Goal: Task Accomplishment & Management: Manage account settings

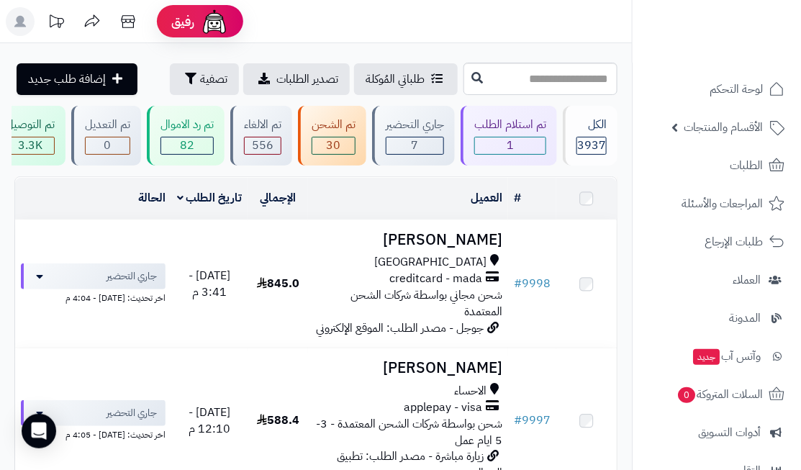
scroll to position [188, 0]
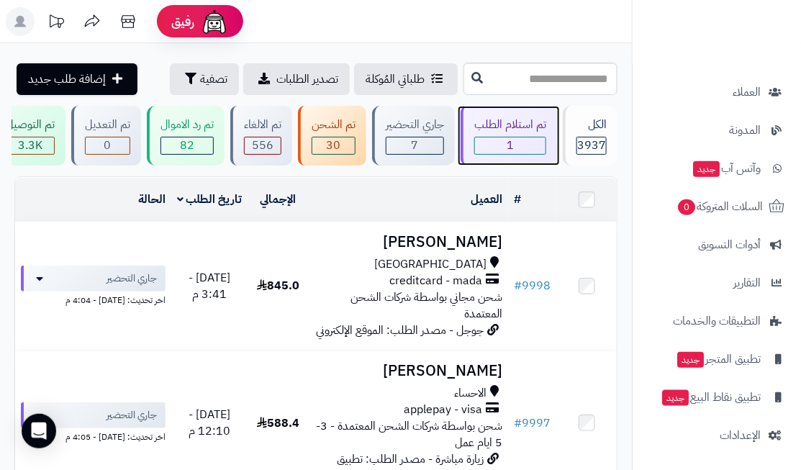
click at [524, 131] on div "تم استلام الطلب" at bounding box center [511, 125] width 72 height 17
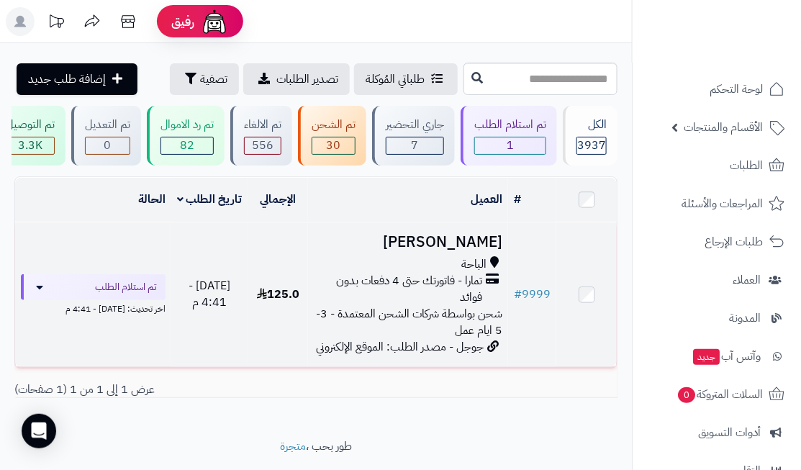
click at [436, 285] on span "تمارا - فاتورتك حتى 4 دفعات بدون فوائد" at bounding box center [398, 289] width 169 height 33
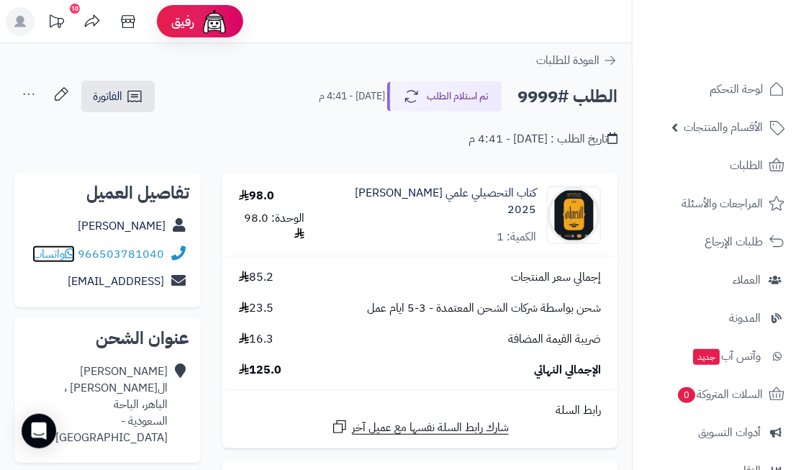
click at [50, 255] on span "واتساب" at bounding box center [53, 254] width 42 height 17
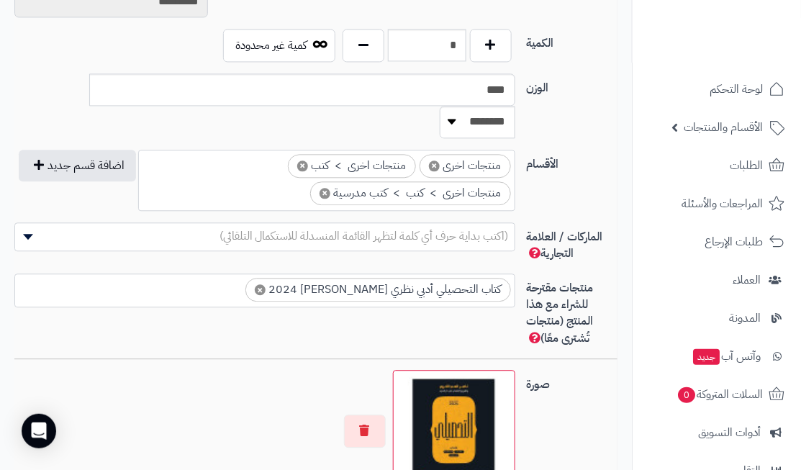
scroll to position [1159, 0]
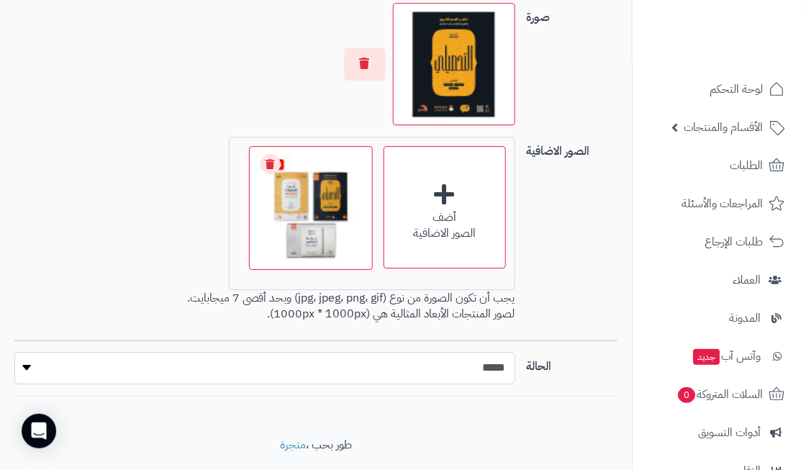
click at [491, 352] on select "***** ****" at bounding box center [264, 368] width 501 height 32
select select "*"
click at [14, 352] on select "***** ****" at bounding box center [264, 368] width 501 height 32
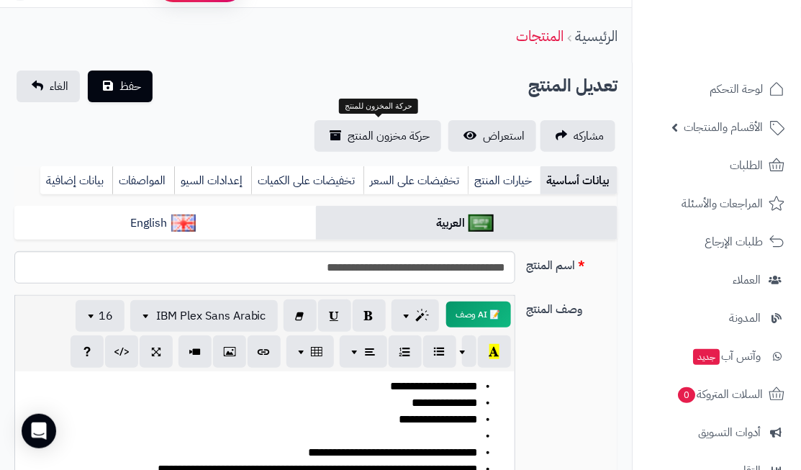
scroll to position [0, 0]
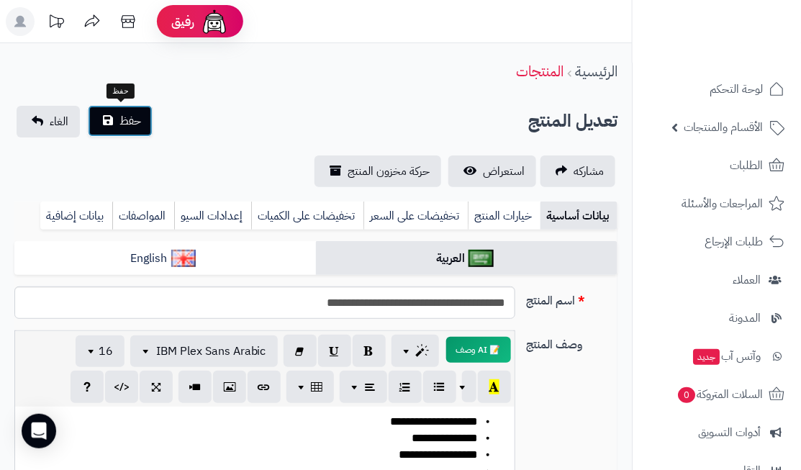
click at [132, 116] on span "حفظ" at bounding box center [131, 120] width 22 height 17
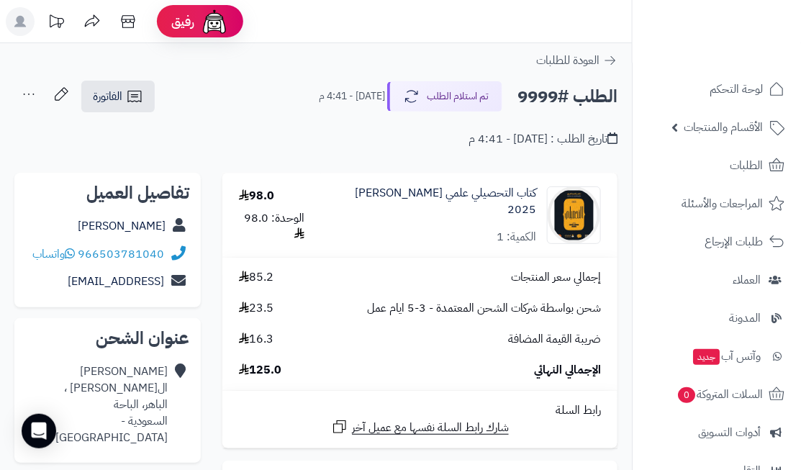
drag, startPoint x: 513, startPoint y: 94, endPoint x: 555, endPoint y: 94, distance: 42.5
click at [556, 96] on div "الطلب #9999 تم استلام الطلب [DATE] - 4:41 م" at bounding box center [462, 96] width 312 height 30
copy h2 "9999"
click at [665, 35] on ul at bounding box center [717, 26] width 156 height 30
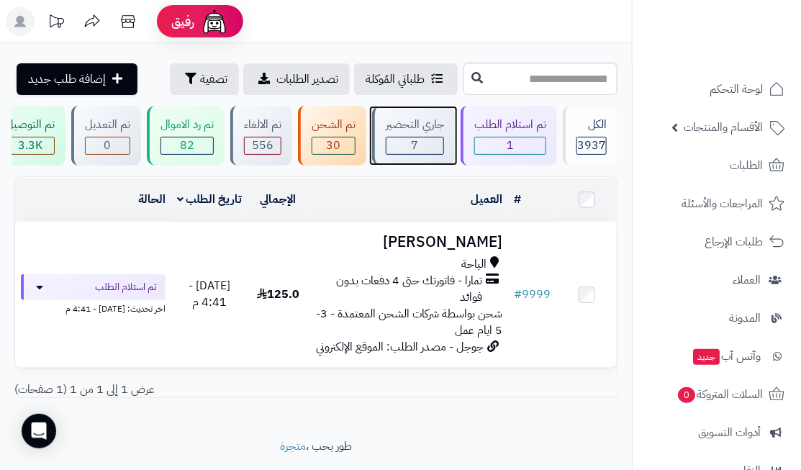
click at [444, 122] on div "جاري التحضير" at bounding box center [415, 125] width 58 height 17
